Goal: Task Accomplishment & Management: Use online tool/utility

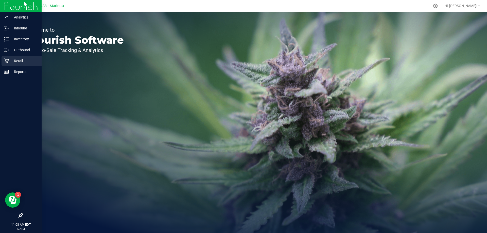
click at [27, 60] on p "Retail" at bounding box center [24, 61] width 30 height 6
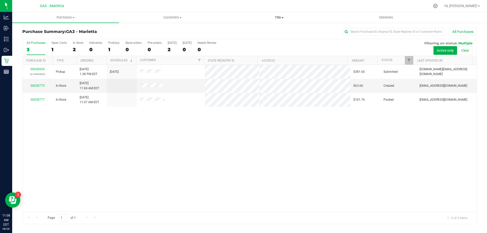
click at [283, 20] on uib-tab-heading "Tills Manage tills Reconcile e-payments" at bounding box center [279, 17] width 106 height 10
drag, startPoint x: 283, startPoint y: 20, endPoint x: 278, endPoint y: 16, distance: 6.3
click at [278, 16] on span "Tills" at bounding box center [279, 17] width 107 height 5
click at [280, 17] on span "Tills" at bounding box center [279, 17] width 107 height 5
click at [262, 30] on li "Manage tills" at bounding box center [279, 31] width 107 height 6
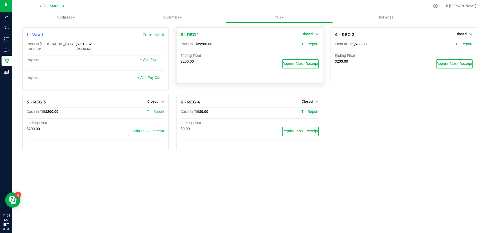
click at [313, 33] on link "Closed" at bounding box center [310, 34] width 17 height 4
click at [302, 44] on link "Open Till" at bounding box center [306, 45] width 13 height 4
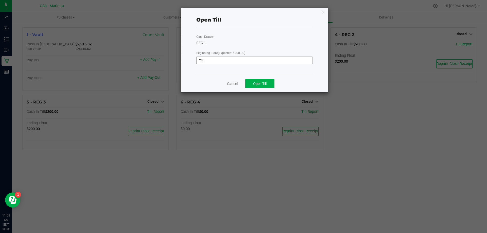
click at [243, 57] on input "200" at bounding box center [255, 60] width 116 height 7
type input "$200.00"
click at [264, 85] on span "Open Till" at bounding box center [259, 84] width 13 height 4
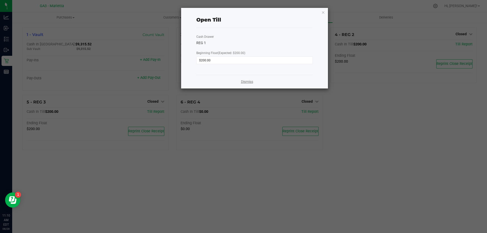
click at [242, 82] on link "Dismiss" at bounding box center [247, 81] width 12 height 5
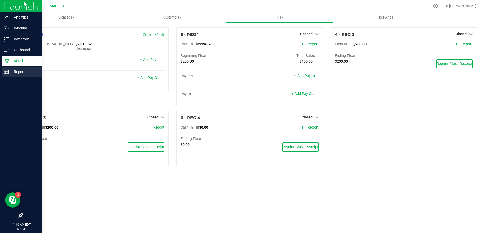
click at [6, 73] on line at bounding box center [6, 73] width 5 height 0
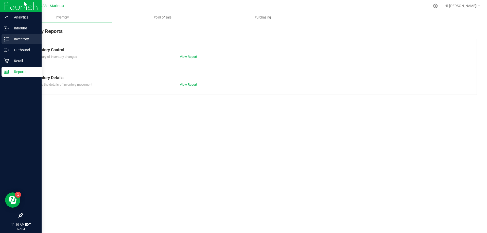
click at [20, 43] on div "Inventory" at bounding box center [22, 39] width 40 height 10
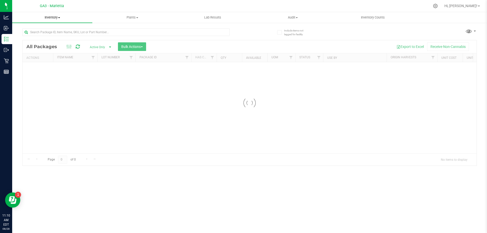
click at [45, 20] on span "Inventory" at bounding box center [52, 17] width 80 height 5
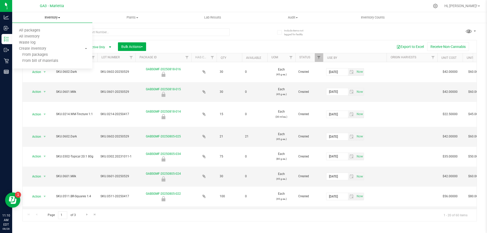
click at [47, 19] on span "Inventory" at bounding box center [52, 17] width 80 height 5
click at [52, 18] on span "Inventory" at bounding box center [52, 17] width 80 height 5
click at [59, 32] on li "All packages" at bounding box center [52, 31] width 80 height 6
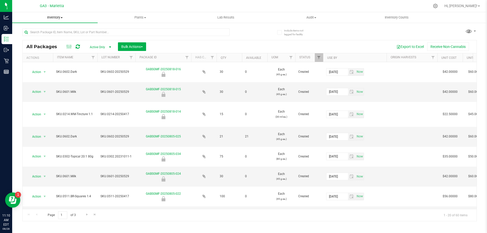
drag, startPoint x: 59, startPoint y: 32, endPoint x: 60, endPoint y: 17, distance: 15.0
click at [60, 17] on span "Inventory" at bounding box center [54, 17] width 85 height 5
click at [55, 34] on li "All inventory" at bounding box center [54, 37] width 85 height 6
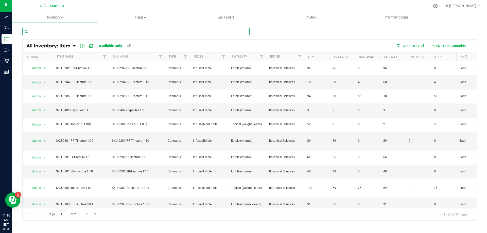
click at [84, 30] on input "text" at bounding box center [135, 32] width 227 height 8
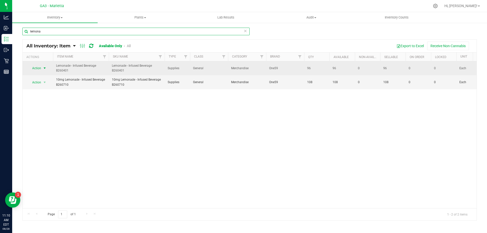
type input "lemona"
click at [38, 66] on span "Action" at bounding box center [35, 68] width 14 height 7
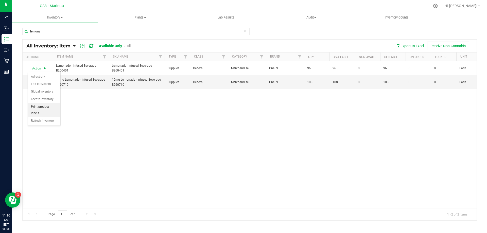
click at [41, 107] on li "Print product labels" at bounding box center [44, 110] width 32 height 14
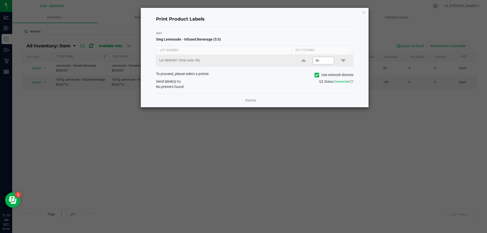
click at [327, 60] on input "96" at bounding box center [323, 60] width 21 height 7
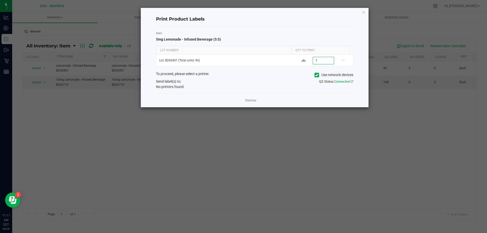
type input "1"
click at [318, 75] on span at bounding box center [316, 75] width 5 height 5
click at [0, 0] on input "Use network devices" at bounding box center [0, 0] width 0 height 0
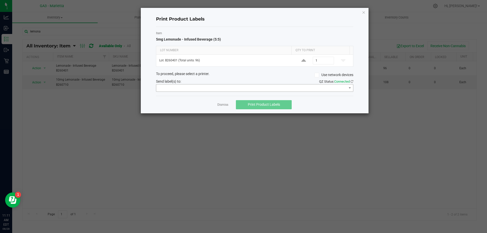
drag, startPoint x: 262, startPoint y: 82, endPoint x: 262, endPoint y: 85, distance: 3.1
click at [262, 82] on div "QZ Status: Connected" at bounding box center [306, 81] width 102 height 5
click at [262, 85] on span at bounding box center [251, 87] width 190 height 7
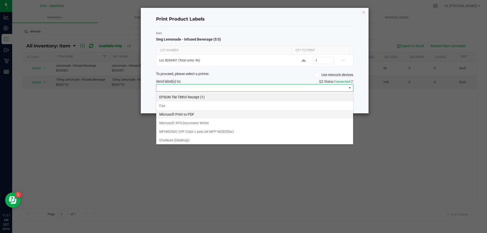
scroll to position [10, 0]
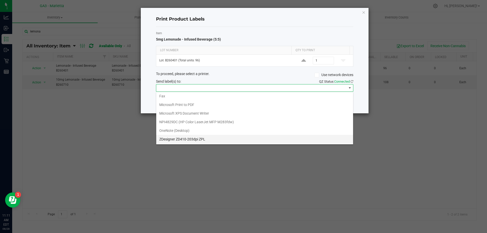
click at [249, 138] on ZPL "ZDesigner ZD410-203dpi ZPL" at bounding box center [254, 139] width 197 height 9
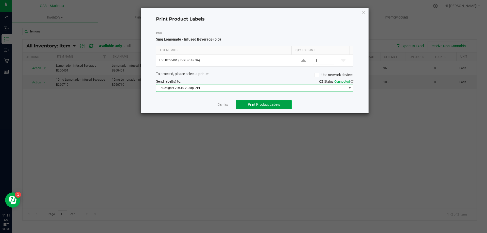
click at [272, 105] on span "Print Product Labels" at bounding box center [264, 104] width 32 height 4
